Goal: Find contact information: Find contact information

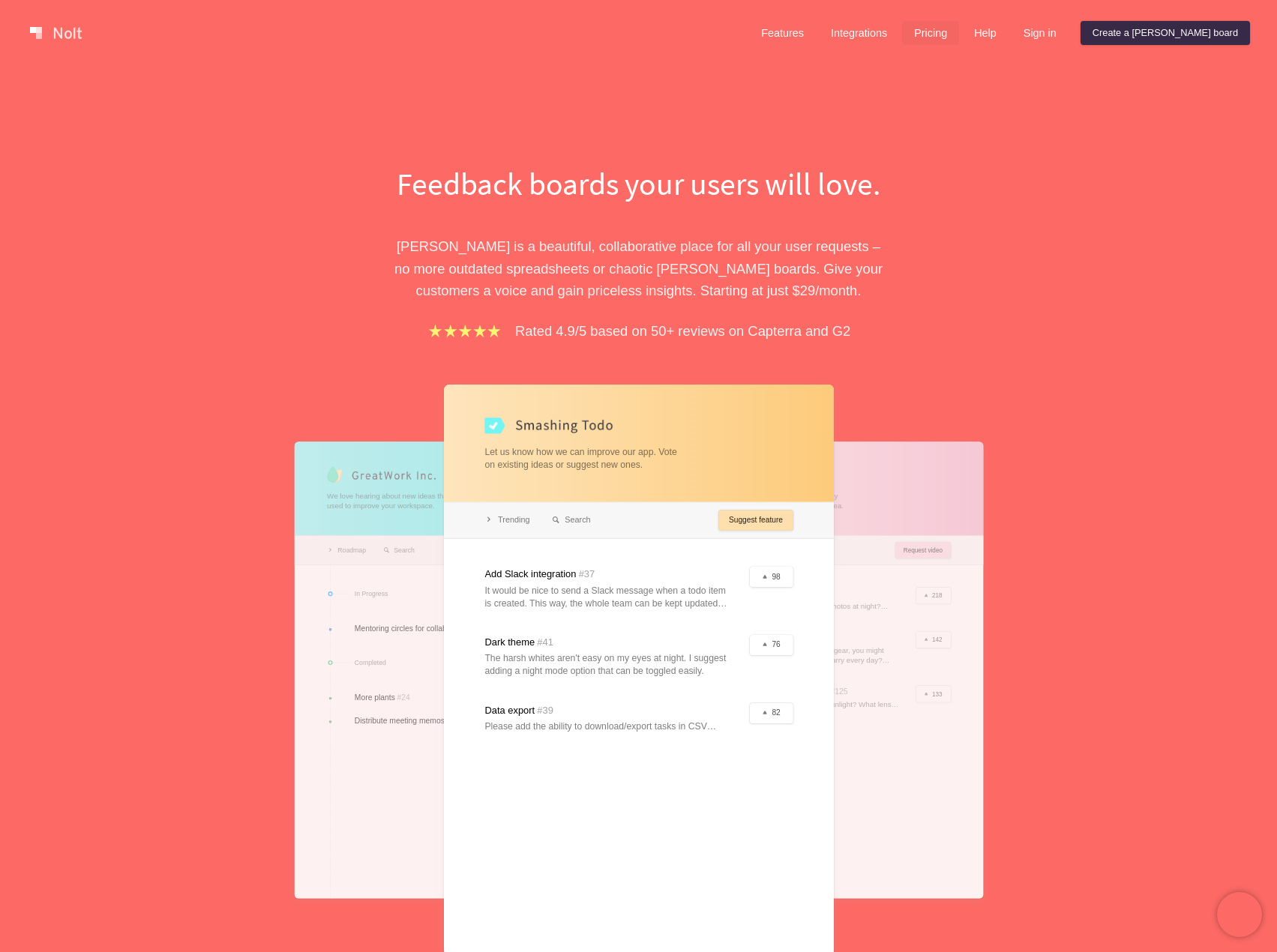
click at [959, 33] on link "Pricing" at bounding box center [930, 33] width 57 height 24
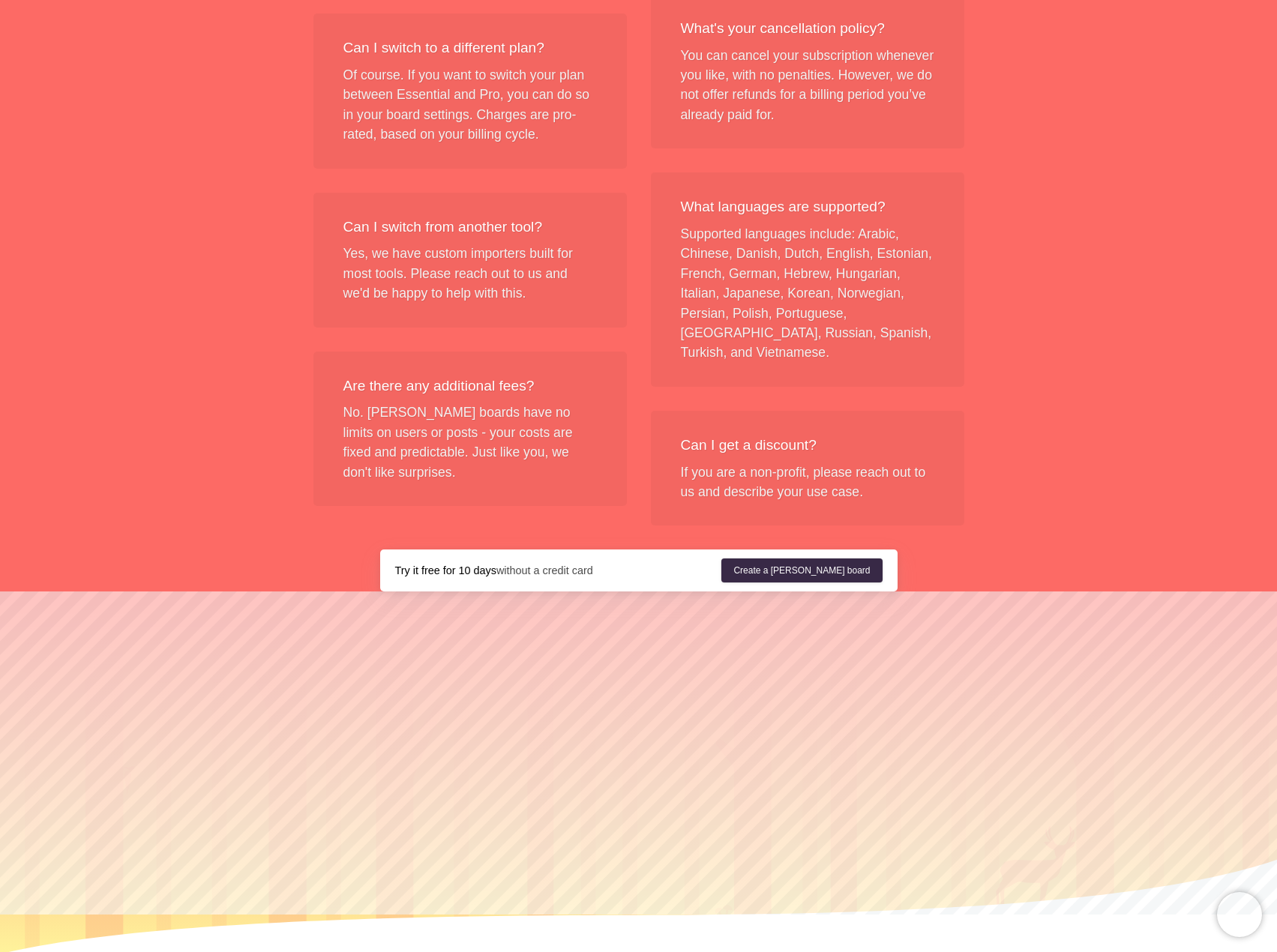
scroll to position [1631, 0]
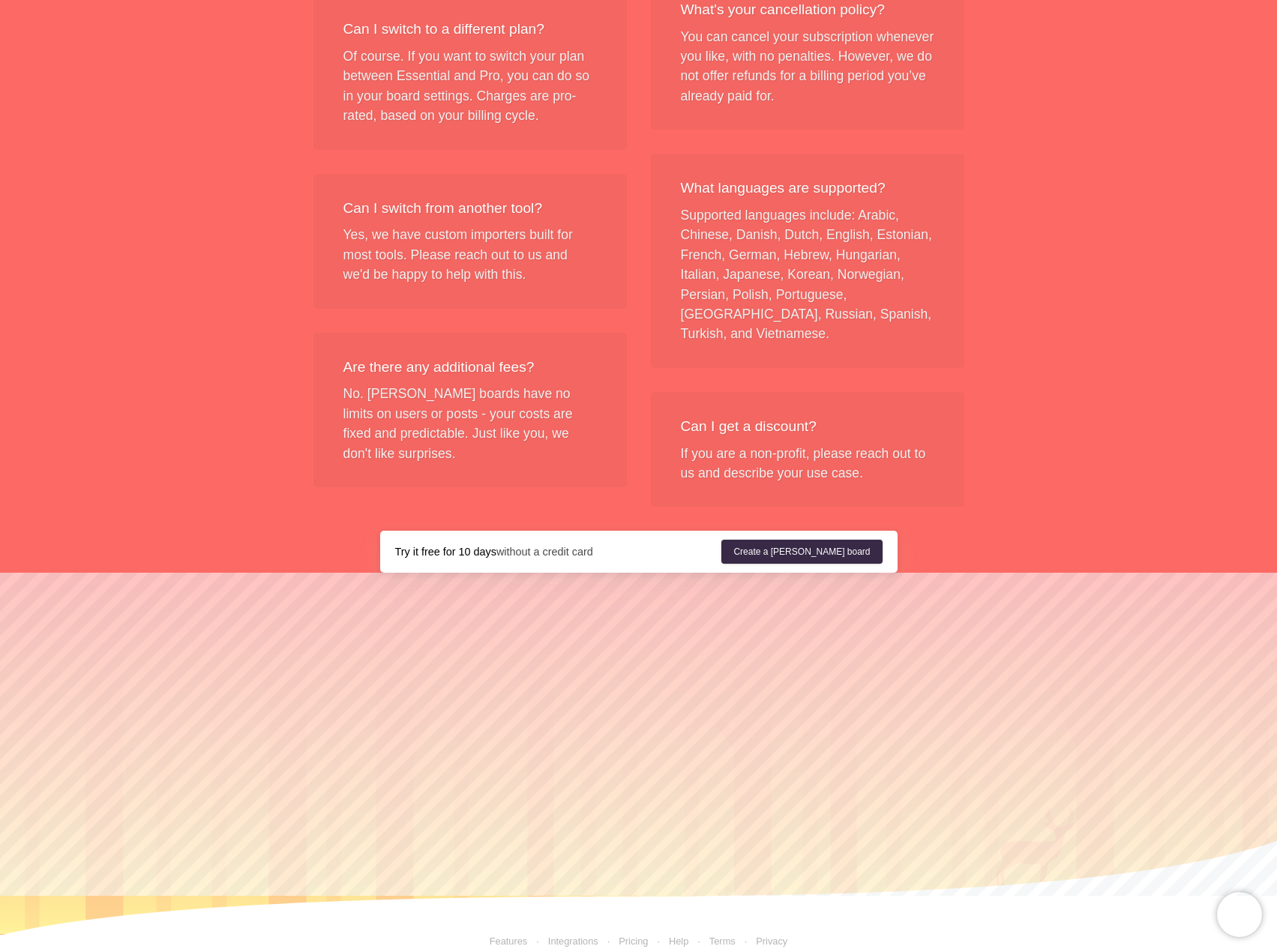
click at [681, 936] on link "Help" at bounding box center [679, 941] width 19 height 11
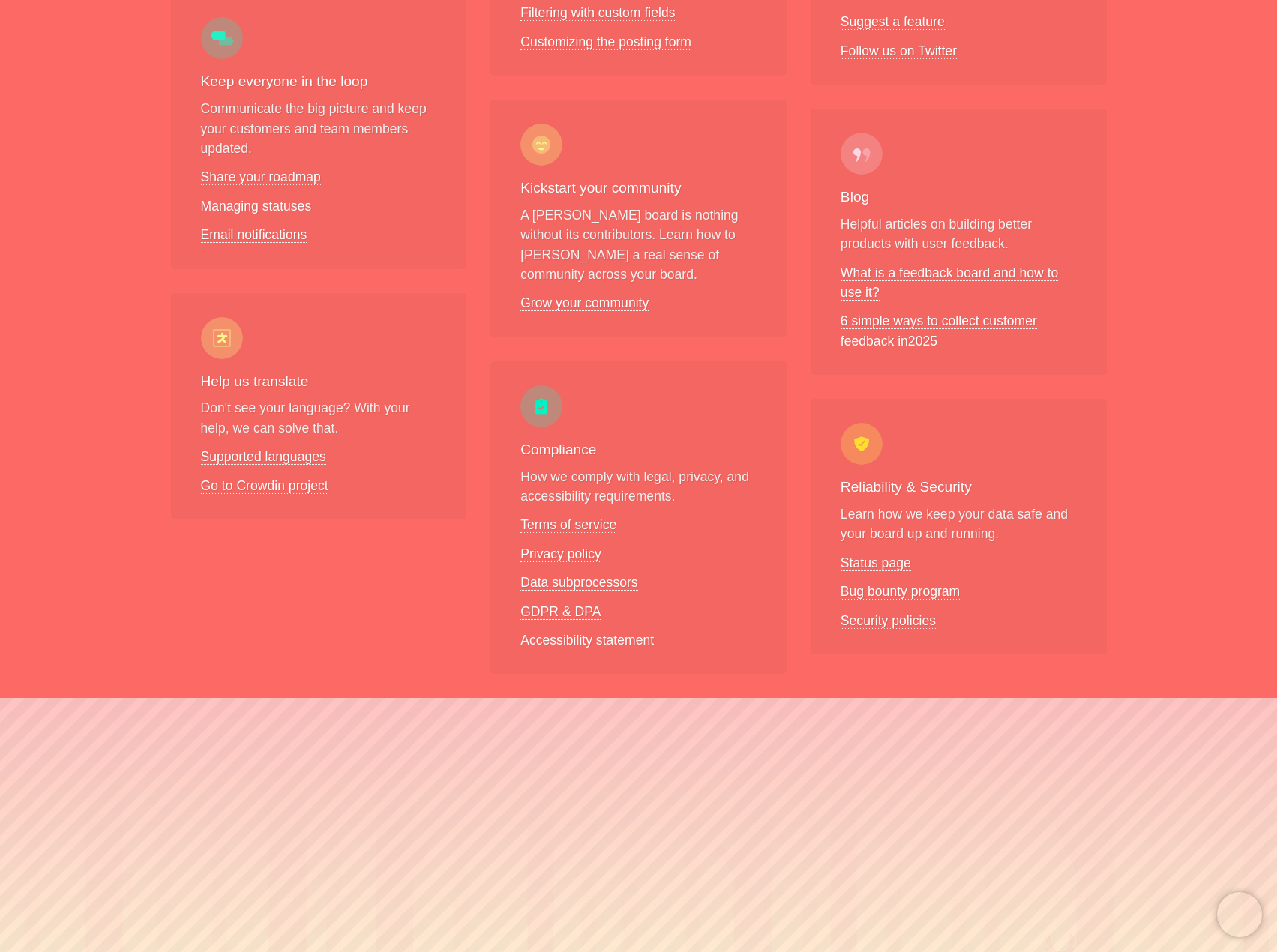
scroll to position [1022, 0]
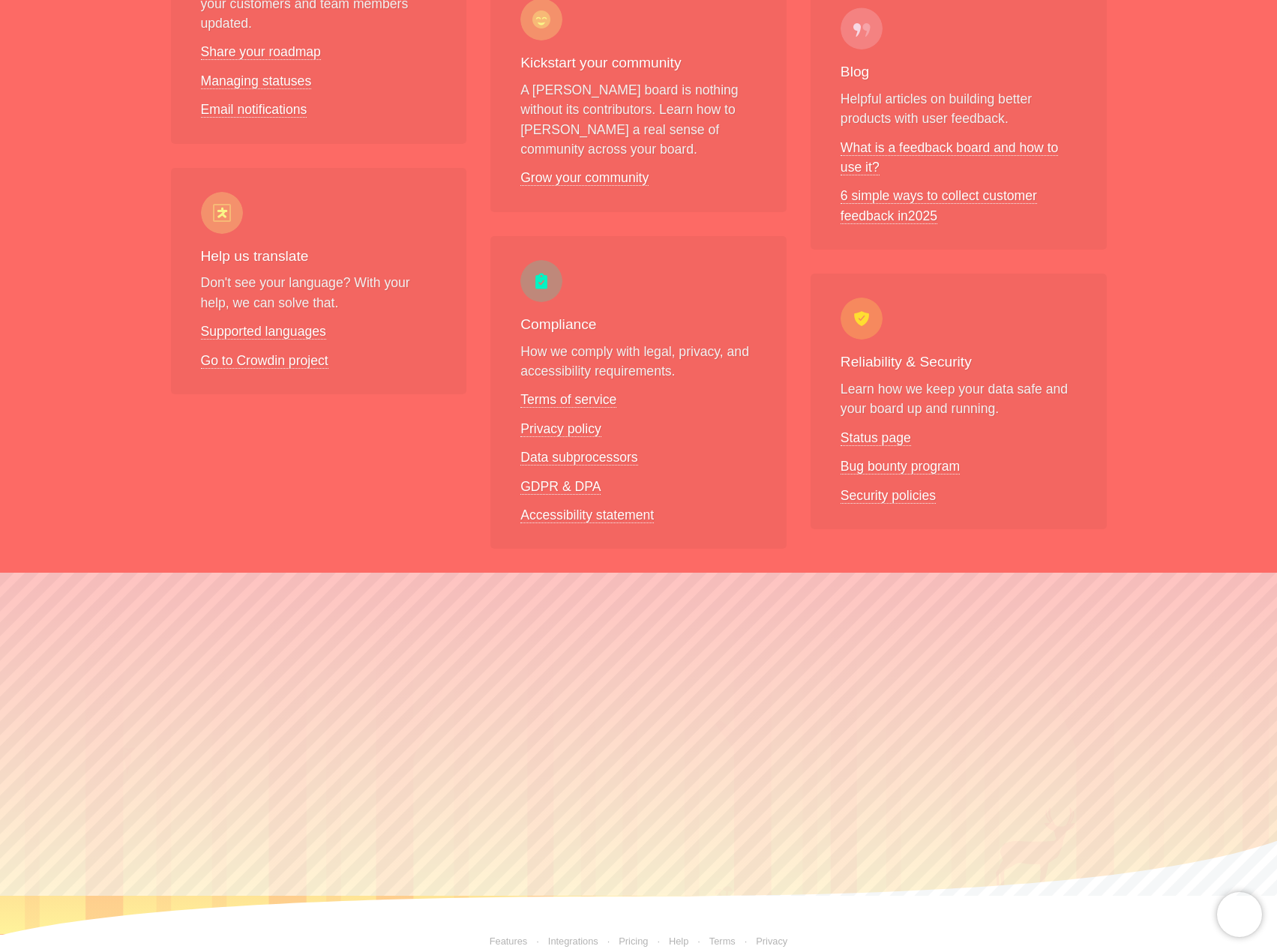
click at [713, 936] on link "Terms" at bounding box center [712, 941] width 47 height 11
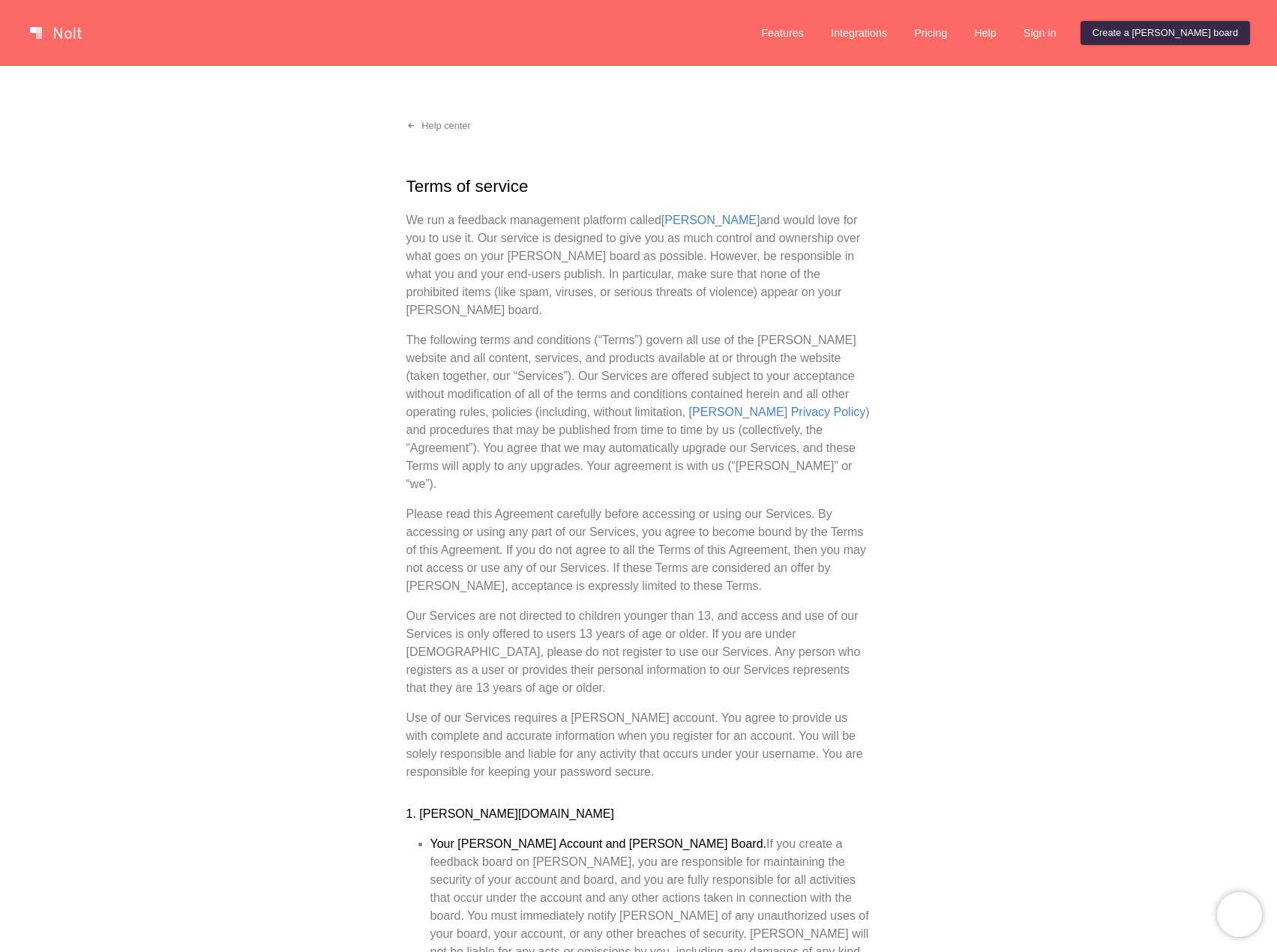
scroll to position [3692, 0]
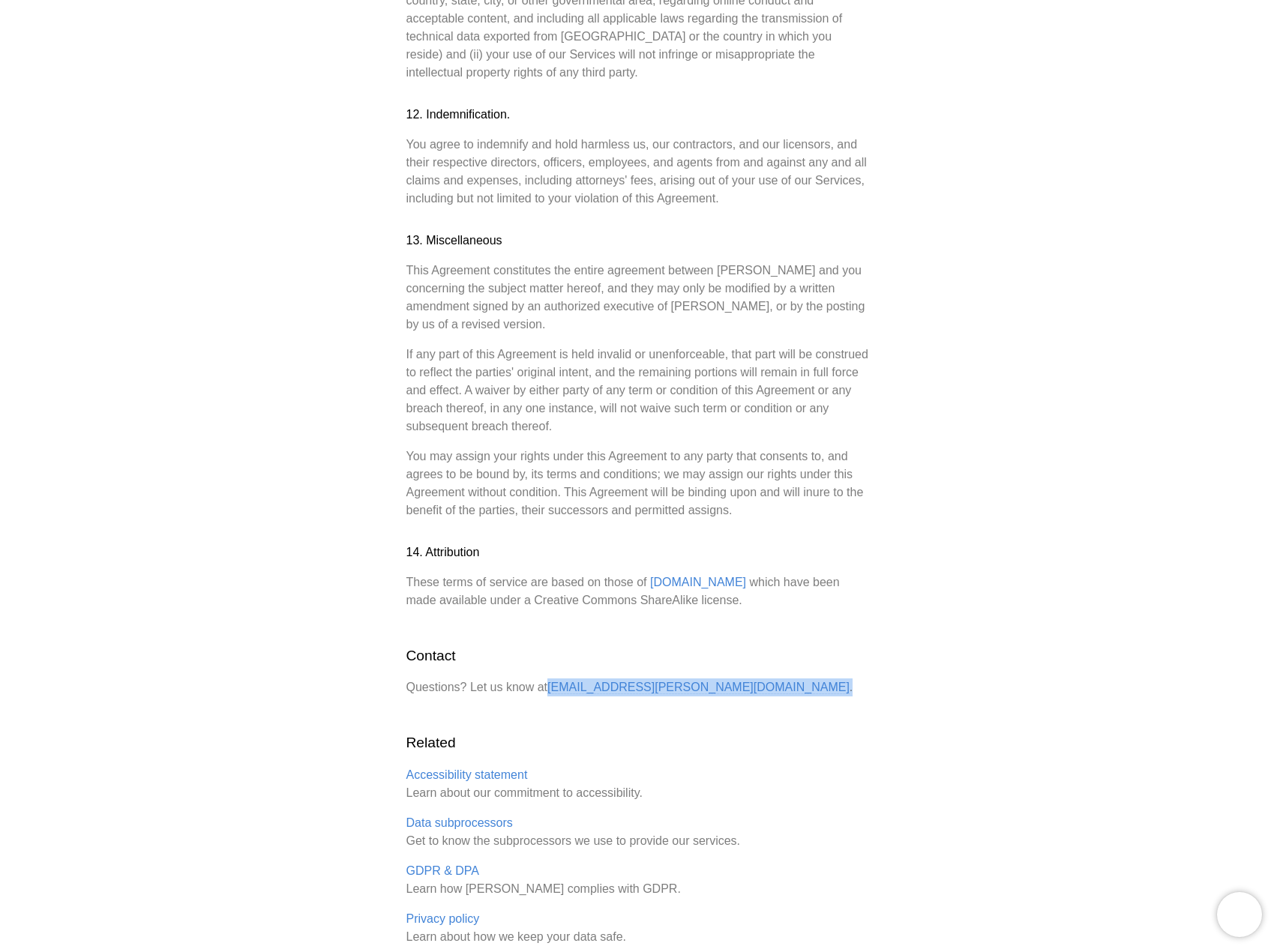
drag, startPoint x: 633, startPoint y: 546, endPoint x: 549, endPoint y: 550, distance: 84.1
click at [549, 679] on p "Questions? Let us know at [EMAIL_ADDRESS][PERSON_NAME][DOMAIN_NAME] ." at bounding box center [638, 688] width 465 height 18
copy p "[EMAIL_ADDRESS][PERSON_NAME][DOMAIN_NAME] ."
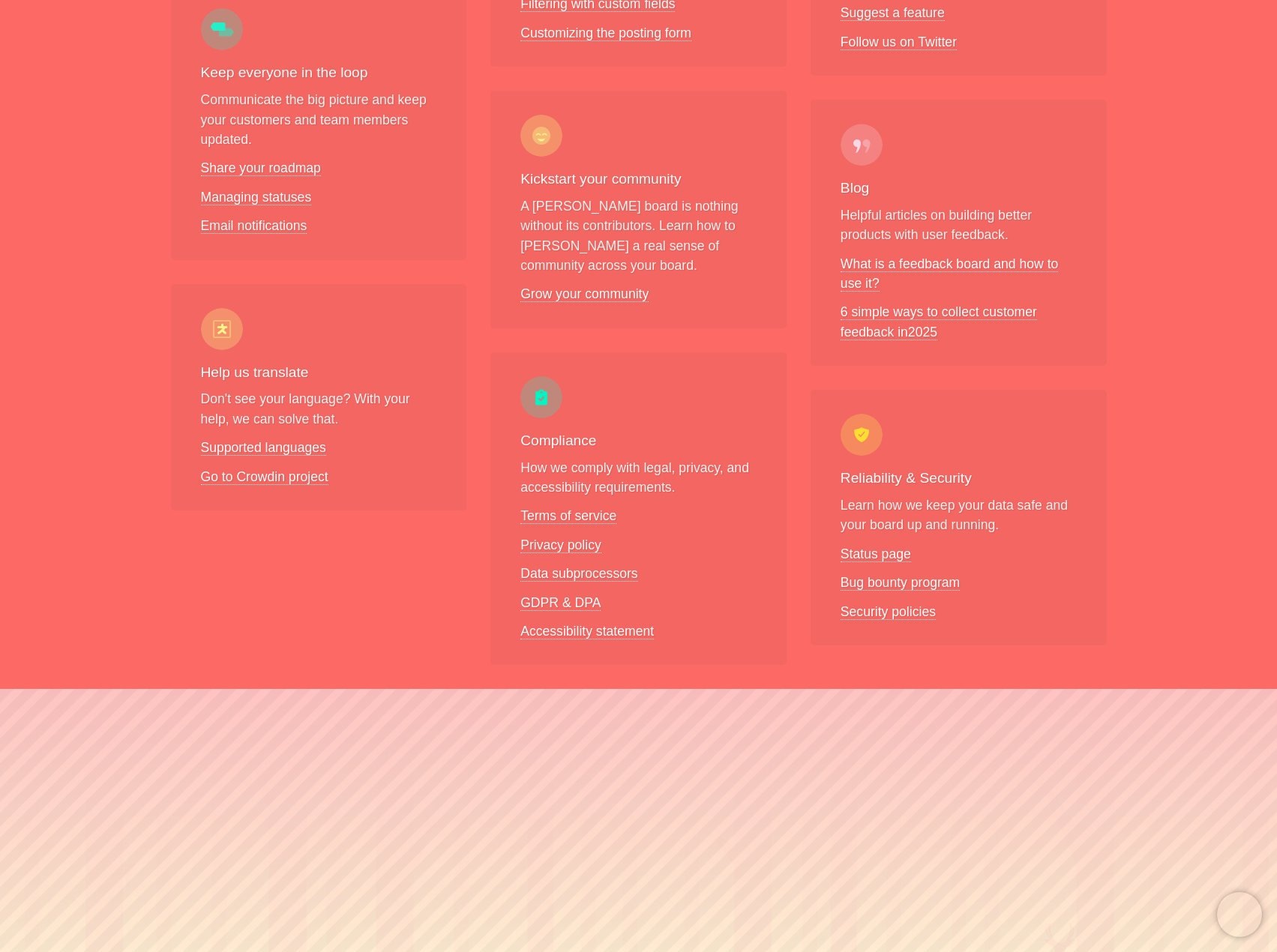
scroll to position [1022, 0]
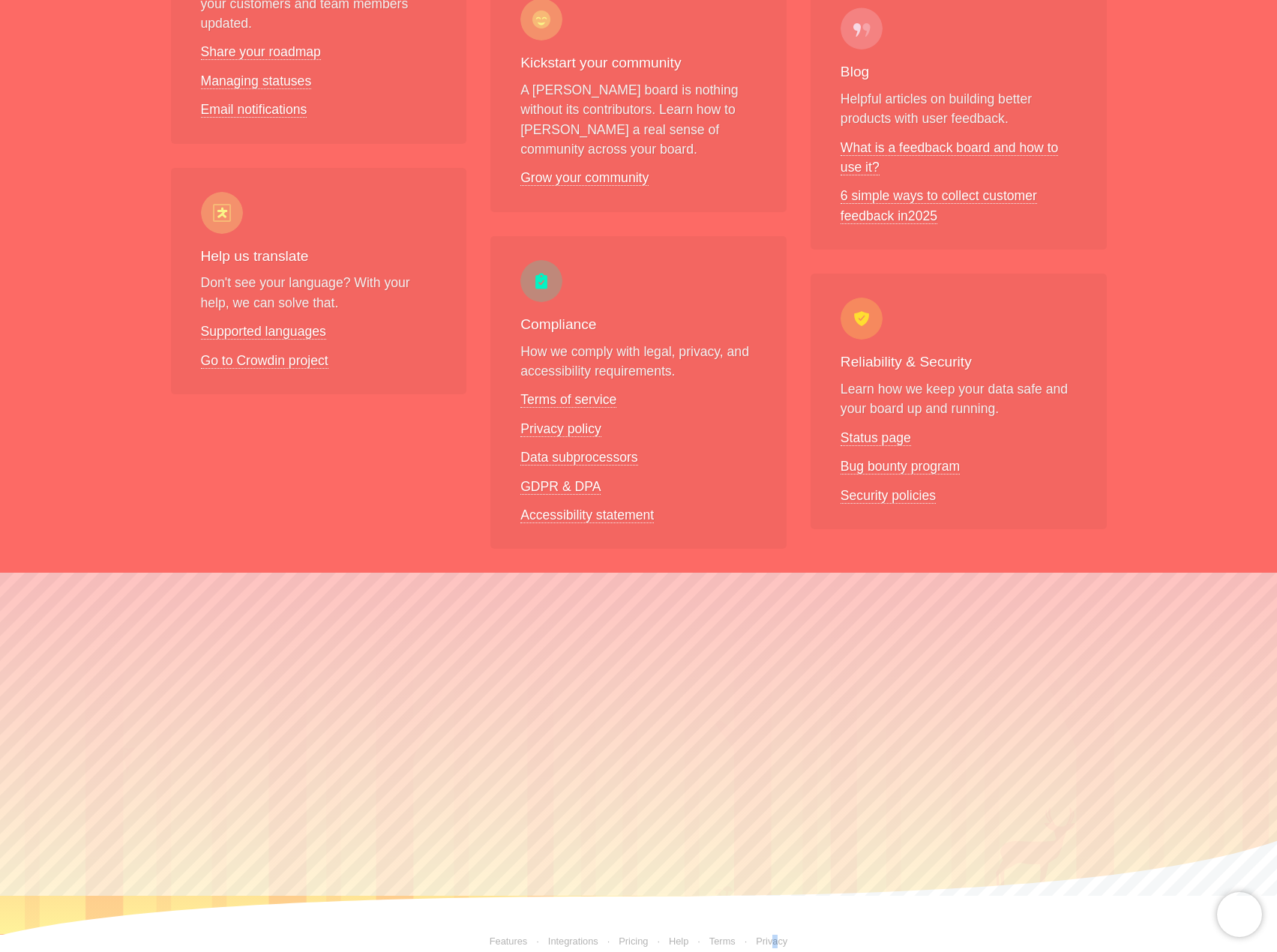
click at [772, 936] on link "Privacy" at bounding box center [761, 941] width 53 height 11
